Goal: Transaction & Acquisition: Subscribe to service/newsletter

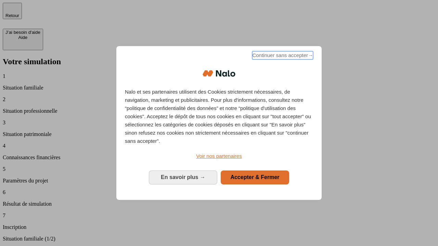
click at [282, 56] on span "Continuer sans accepter →" at bounding box center [282, 55] width 61 height 8
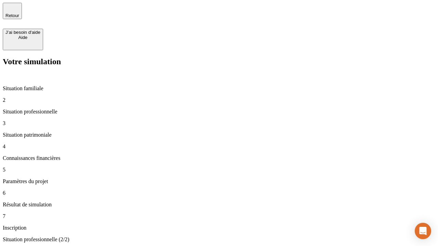
type input "30 000"
type input "1 000"
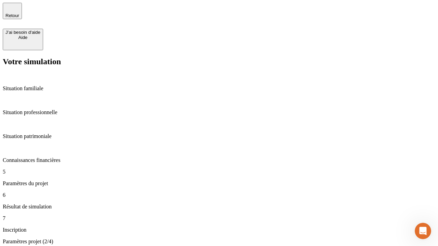
type input "65"
type input "5 000"
type input "640"
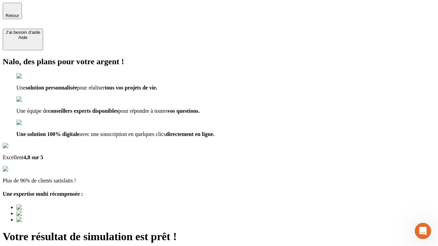
type input "[EMAIL_ADDRESS][DOMAIN_NAME]"
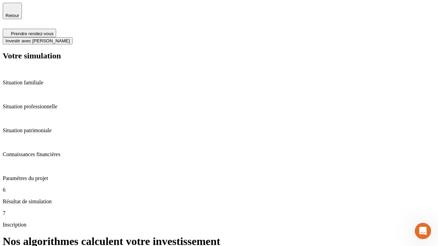
scroll to position [3, 0]
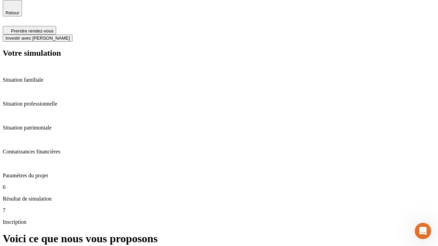
click at [70, 36] on span "Investir avec [PERSON_NAME]" at bounding box center [37, 38] width 64 height 5
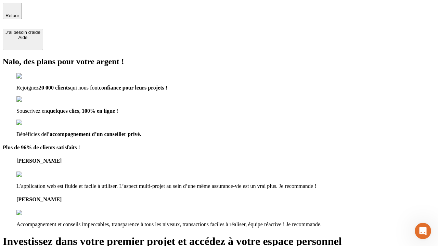
type input "[EMAIL_ADDRESS][DOMAIN_NAME]"
